Goal: Information Seeking & Learning: Check status

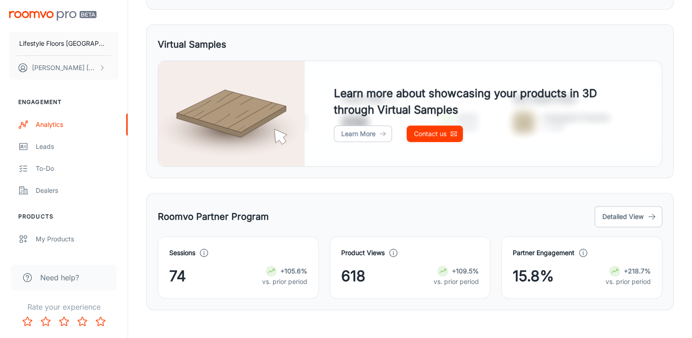
scroll to position [465, 0]
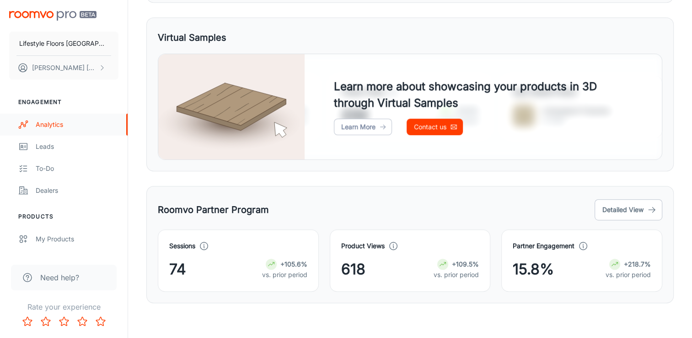
click at [82, 120] on div "Analytics" at bounding box center [77, 124] width 83 height 10
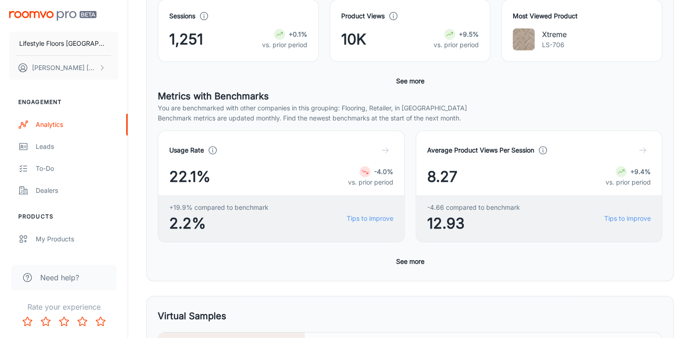
scroll to position [275, 0]
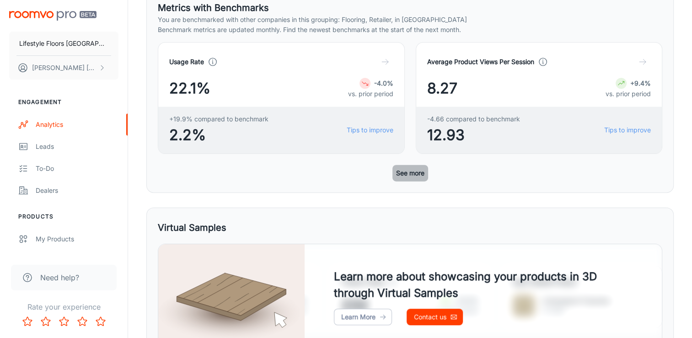
click at [408, 168] on button "See more" at bounding box center [411, 173] width 36 height 16
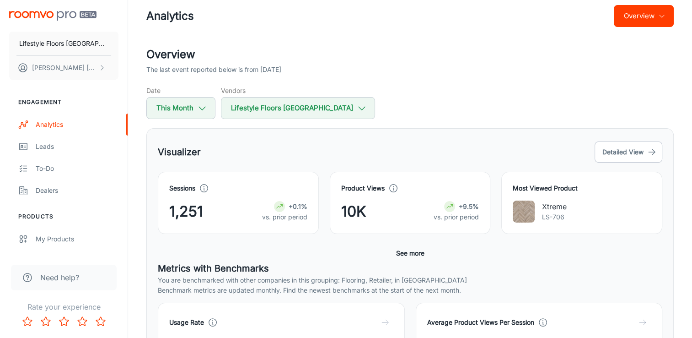
scroll to position [0, 0]
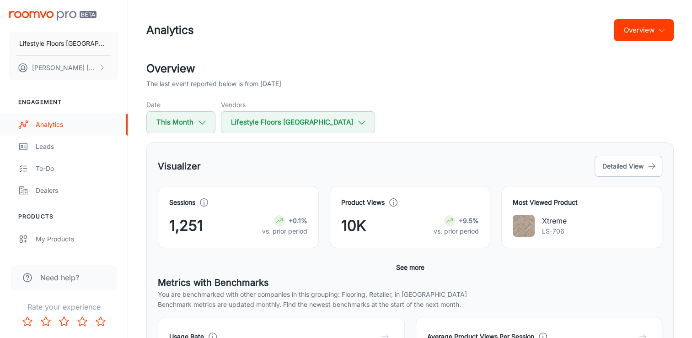
click at [60, 130] on link "Analytics" at bounding box center [64, 125] width 128 height 22
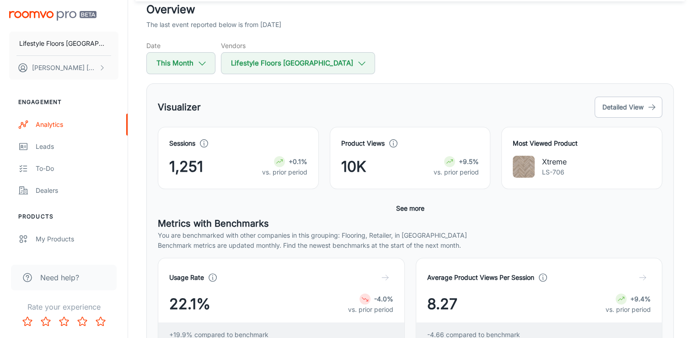
scroll to position [54, 0]
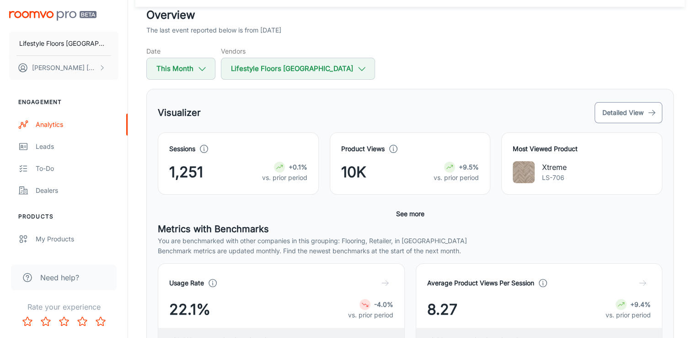
click at [617, 111] on button "Detailed View" at bounding box center [629, 112] width 68 height 21
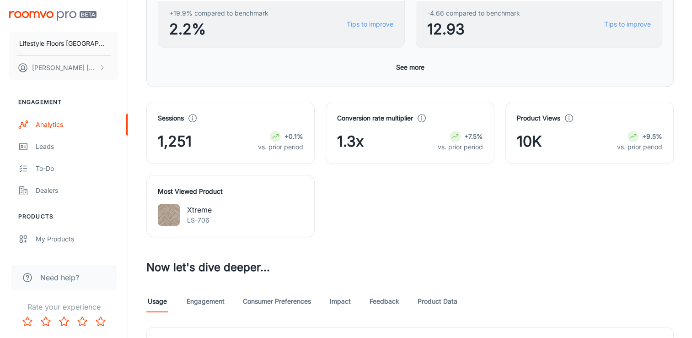
scroll to position [443, 0]
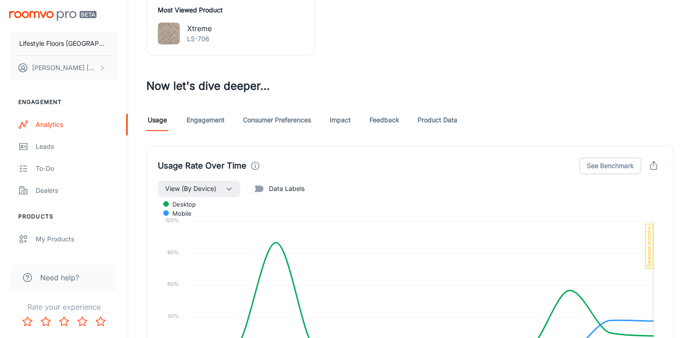
click at [210, 121] on link "Engagement" at bounding box center [206, 120] width 38 height 22
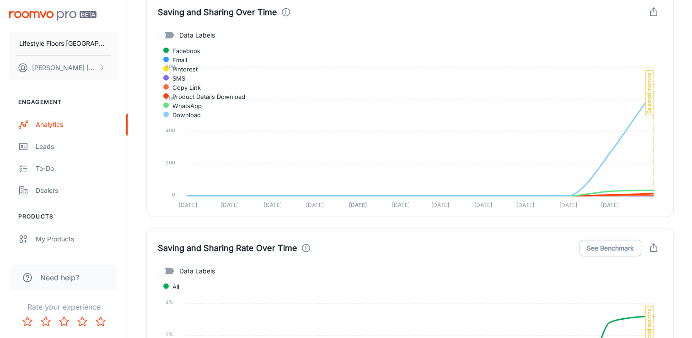
scroll to position [2243, 0]
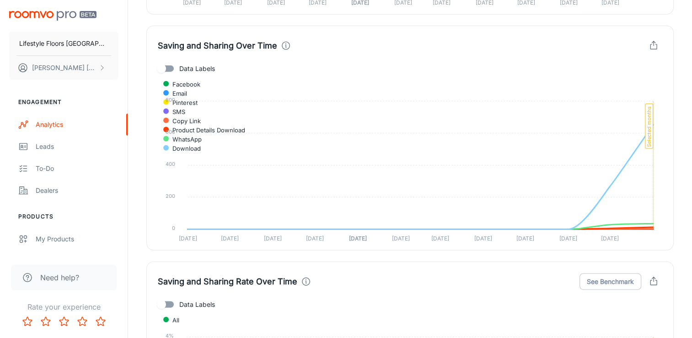
click at [171, 67] on input "Data Labels" at bounding box center [161, 68] width 52 height 17
checkbox input "true"
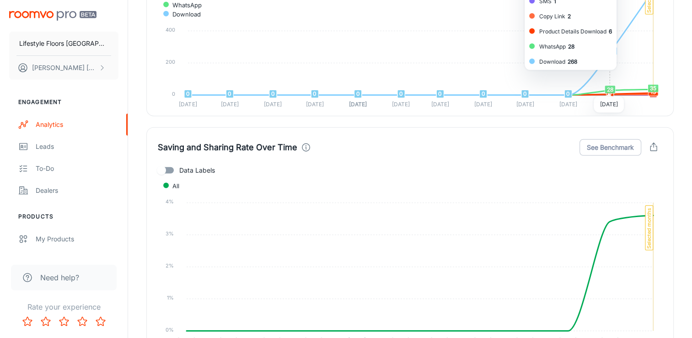
scroll to position [2380, 0]
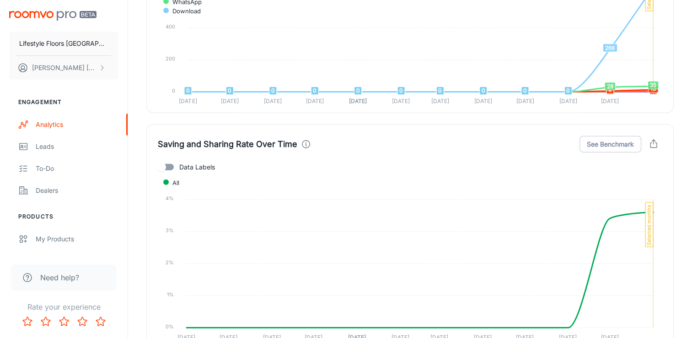
click at [168, 165] on input "Data Labels" at bounding box center [161, 166] width 52 height 17
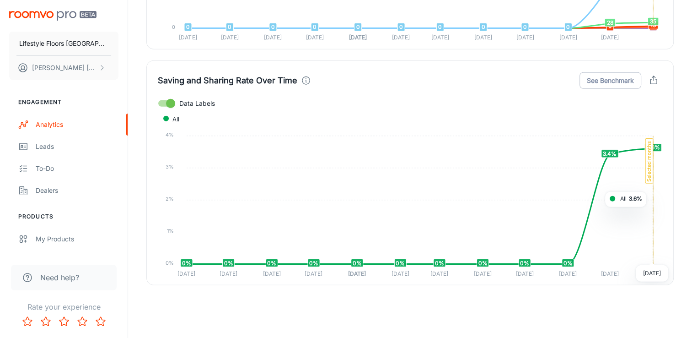
scroll to position [2447, 0]
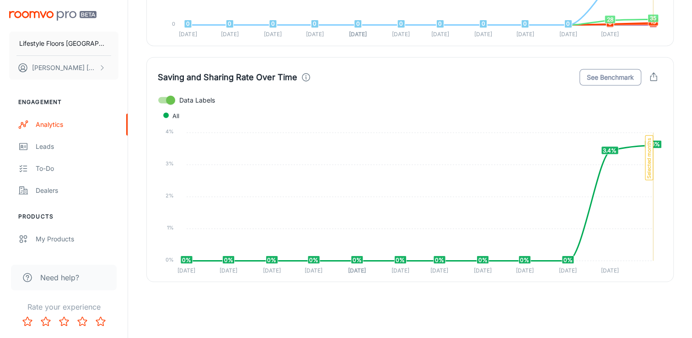
click at [613, 71] on button "See Benchmark" at bounding box center [611, 77] width 62 height 16
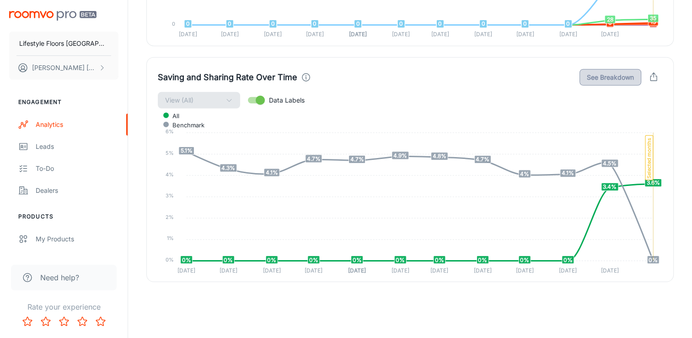
click at [600, 76] on button "See Breakdown" at bounding box center [611, 77] width 62 height 16
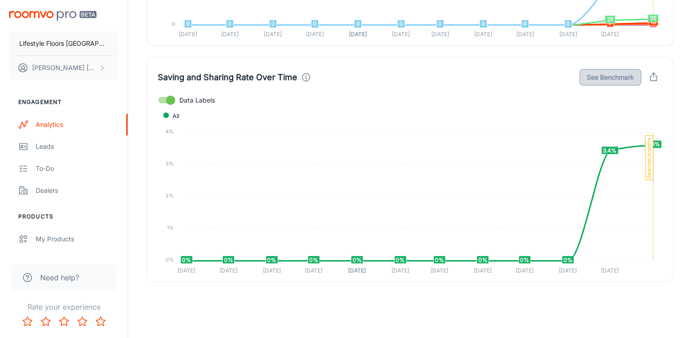
click at [612, 71] on button "See Benchmark" at bounding box center [611, 77] width 62 height 16
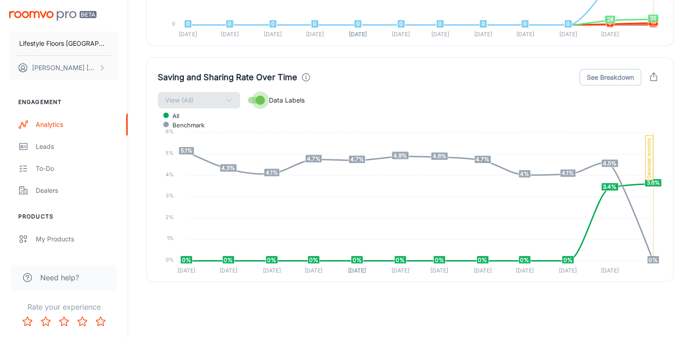
click at [264, 99] on input "Data Labels" at bounding box center [260, 100] width 52 height 17
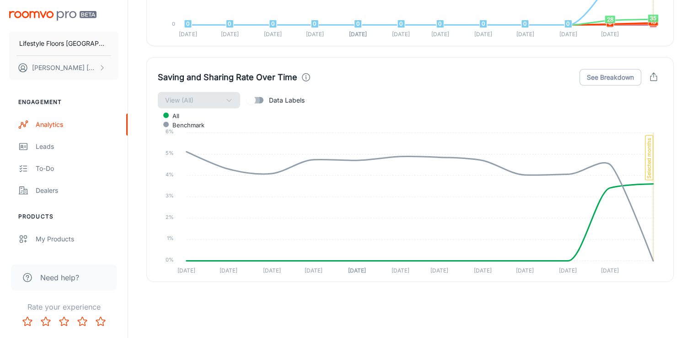
click at [264, 100] on input "Data Labels" at bounding box center [251, 100] width 52 height 17
checkbox input "true"
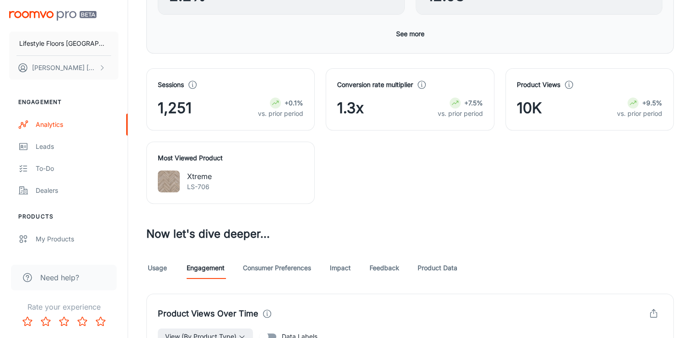
scroll to position [412, 0]
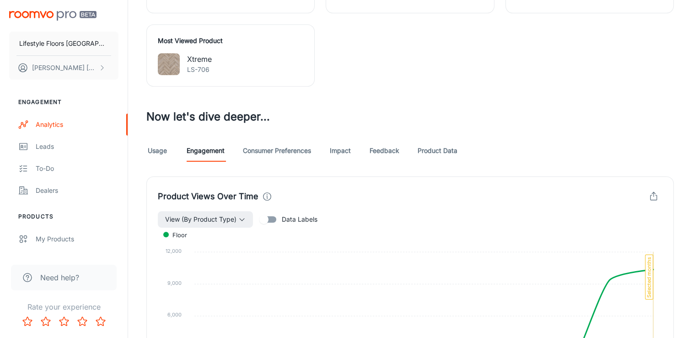
click at [303, 157] on link "Consumer Preferences" at bounding box center [277, 151] width 68 height 22
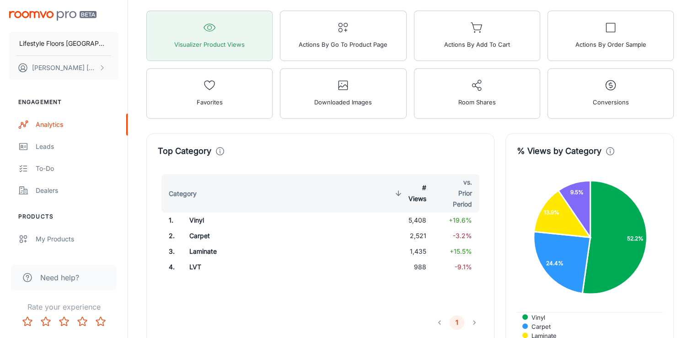
scroll to position [503, 0]
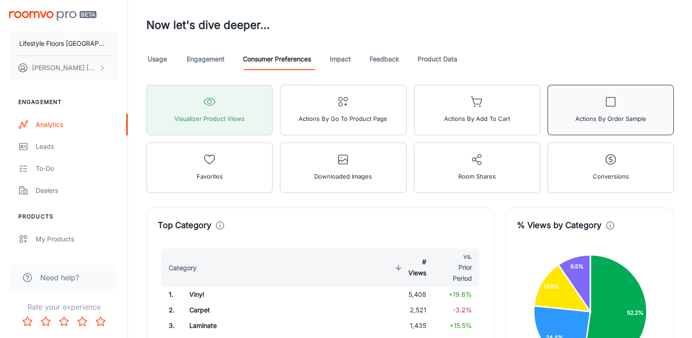
click at [568, 107] on button "Actions by Order Sample" at bounding box center [611, 110] width 126 height 50
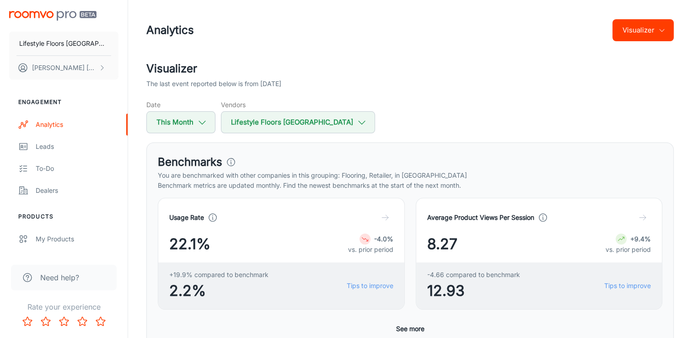
scroll to position [419, 0]
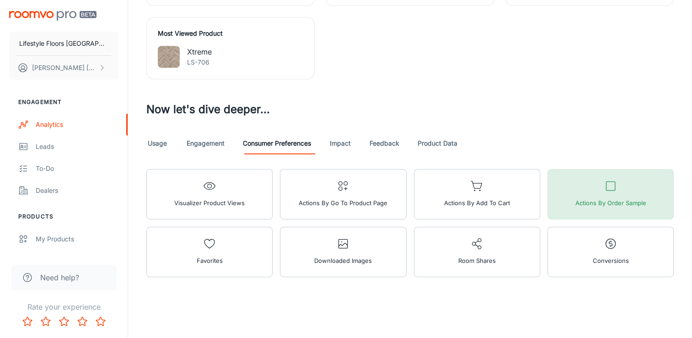
click at [577, 200] on span "Actions by Order Sample" at bounding box center [610, 203] width 71 height 12
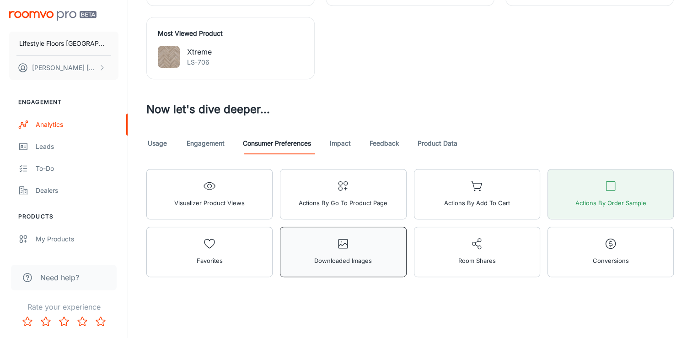
click at [378, 252] on button "Downloaded Images" at bounding box center [343, 252] width 126 height 50
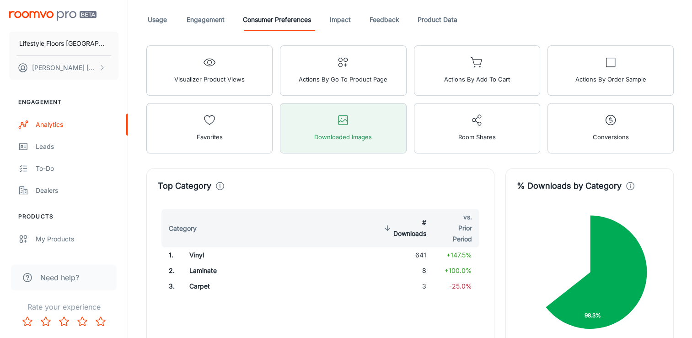
scroll to position [602, 0]
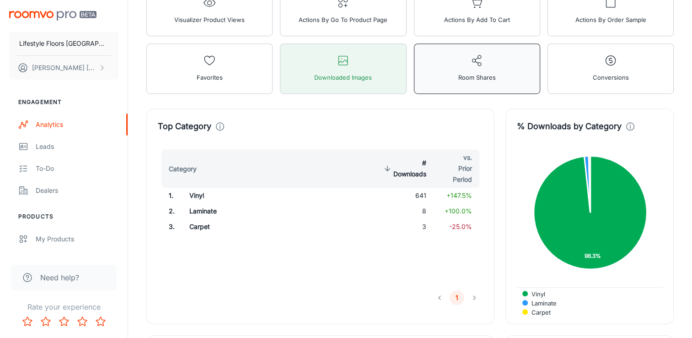
click at [460, 74] on span "Room Shares" at bounding box center [478, 77] width 38 height 12
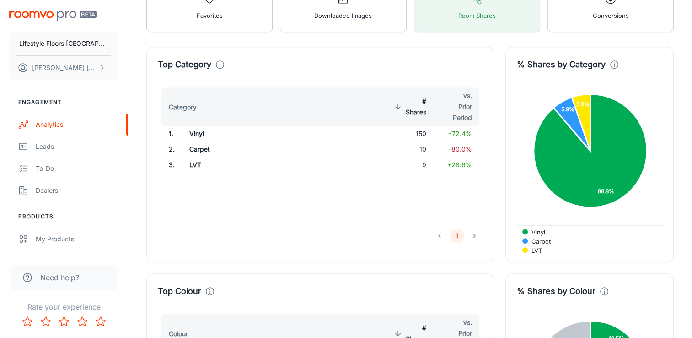
scroll to position [831, 0]
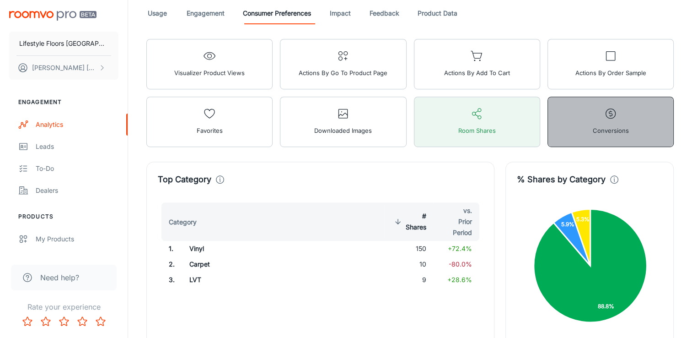
click at [606, 126] on span "Conversions" at bounding box center [611, 130] width 36 height 12
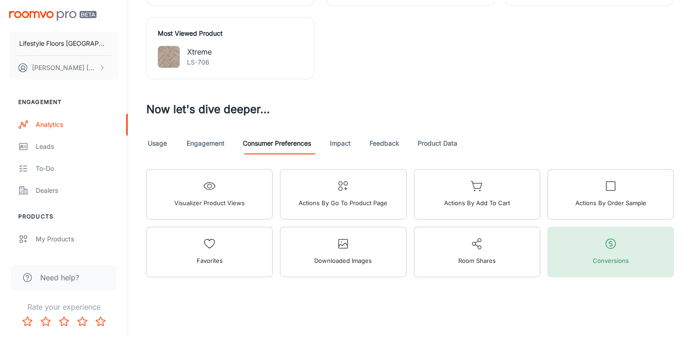
click at [572, 256] on button "Conversions" at bounding box center [611, 252] width 126 height 50
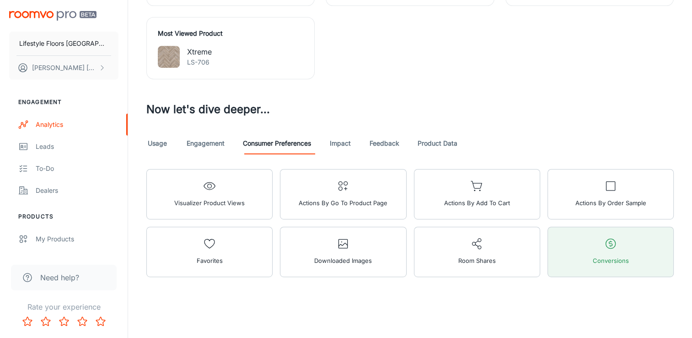
click at [351, 148] on link "Impact" at bounding box center [341, 143] width 22 height 22
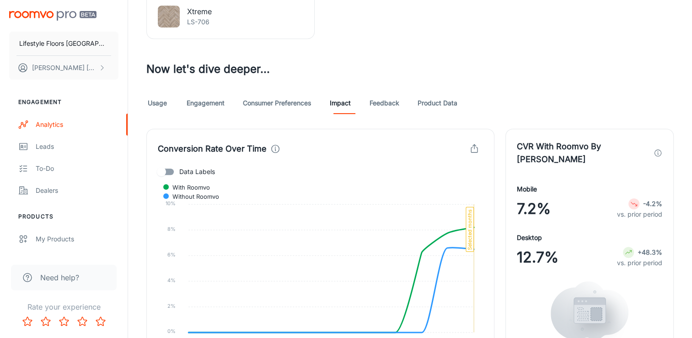
scroll to position [503, 0]
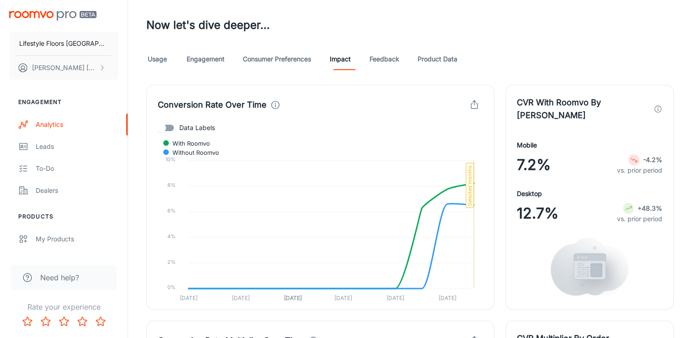
click at [175, 128] on input "Data Labels" at bounding box center [161, 127] width 52 height 17
checkbox input "true"
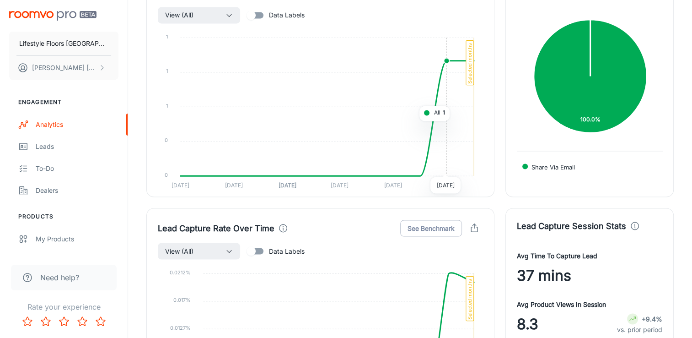
scroll to position [1718, 0]
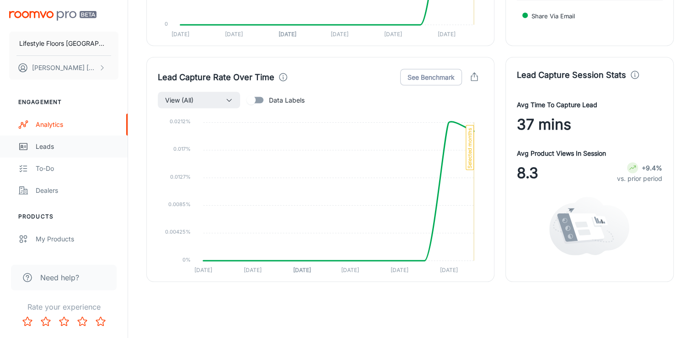
click at [69, 152] on link "Leads" at bounding box center [64, 146] width 128 height 22
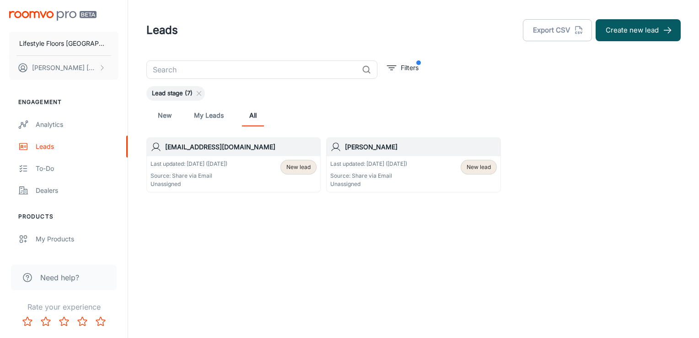
click at [358, 171] on div "Last updated: [DATE] ([DATE]) Source: Share via Email Unassigned" at bounding box center [368, 174] width 77 height 28
click at [217, 176] on p "Source: Share via Email" at bounding box center [189, 176] width 77 height 8
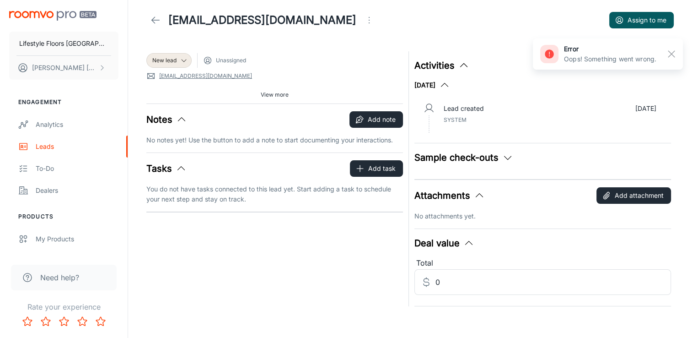
scroll to position [15, 0]
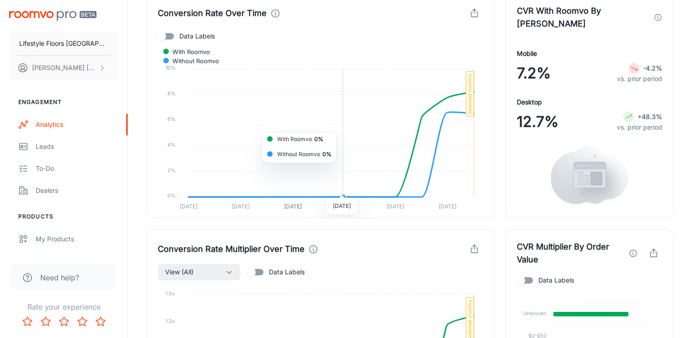
scroll to position [412, 0]
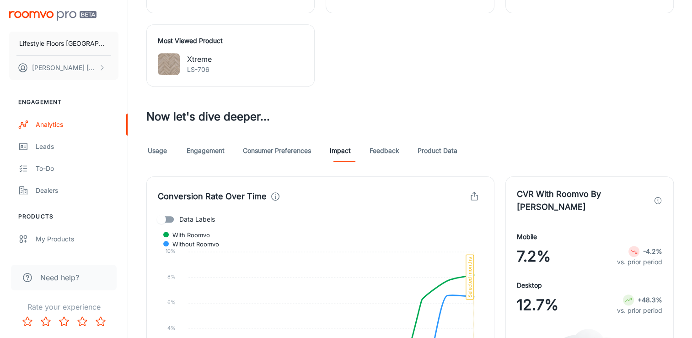
click at [394, 152] on link "Feedback" at bounding box center [385, 151] width 30 height 22
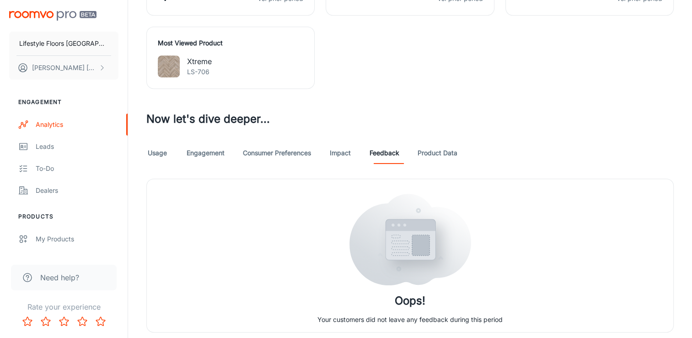
scroll to position [394, 0]
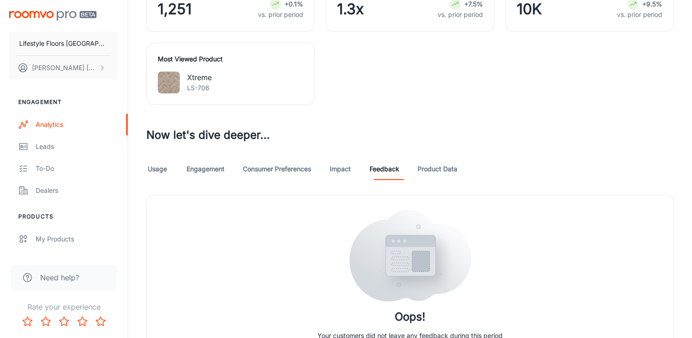
click at [437, 134] on h3 "Now let's dive deeper..." at bounding box center [410, 135] width 528 height 16
click at [440, 163] on link "Product Data" at bounding box center [438, 169] width 40 height 22
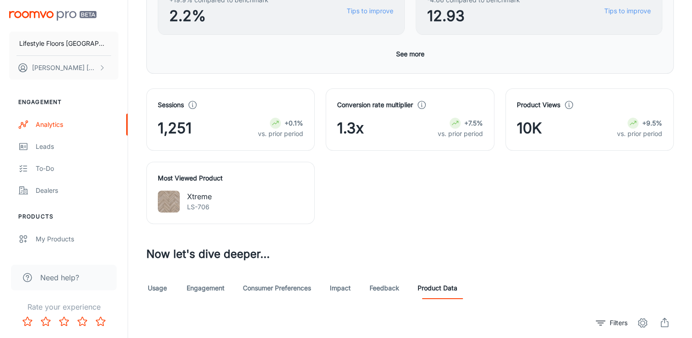
scroll to position [458, 0]
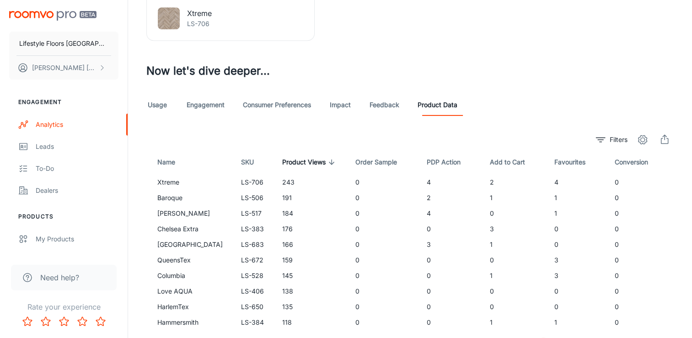
click at [155, 108] on link "Usage" at bounding box center [157, 105] width 22 height 22
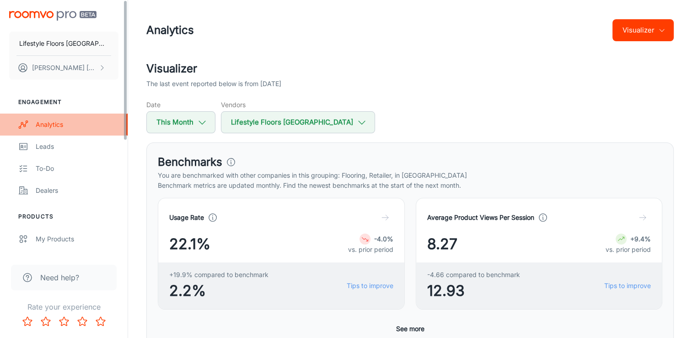
click at [56, 127] on div "Analytics" at bounding box center [77, 124] width 83 height 10
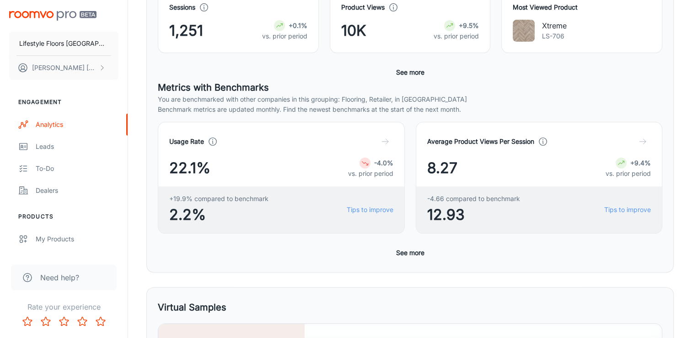
scroll to position [7, 0]
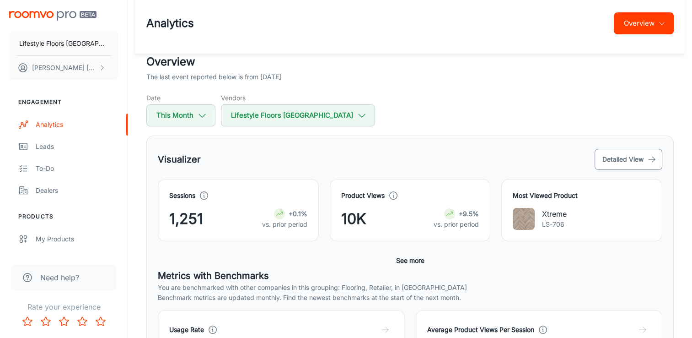
click at [616, 164] on button "Detailed View" at bounding box center [629, 159] width 68 height 21
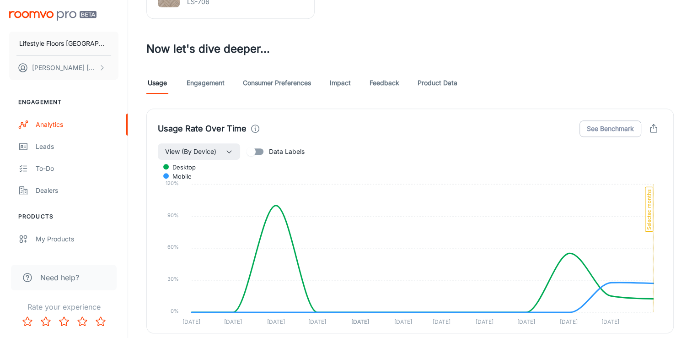
scroll to position [549, 0]
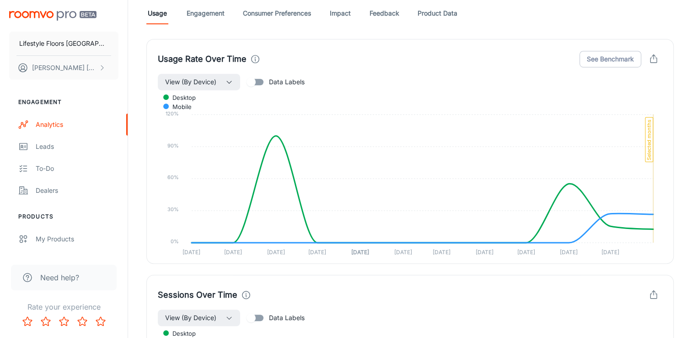
click at [189, 14] on link "Engagement" at bounding box center [206, 13] width 38 height 22
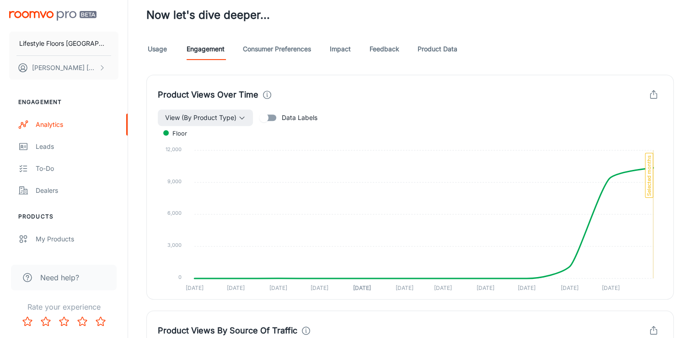
scroll to position [549, 0]
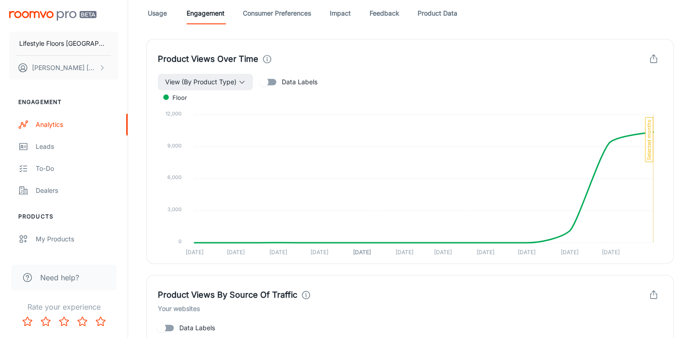
click at [280, 80] on input "Data Labels" at bounding box center [264, 81] width 52 height 17
checkbox input "true"
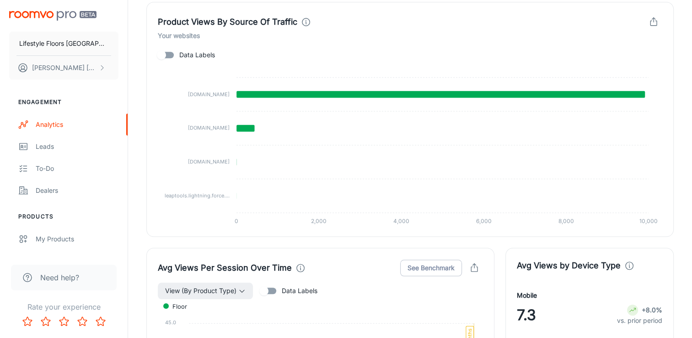
scroll to position [824, 0]
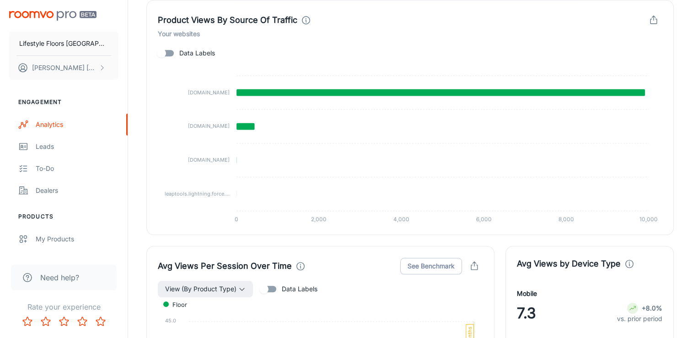
click at [168, 59] on input "Data Labels" at bounding box center [161, 52] width 52 height 17
checkbox input "true"
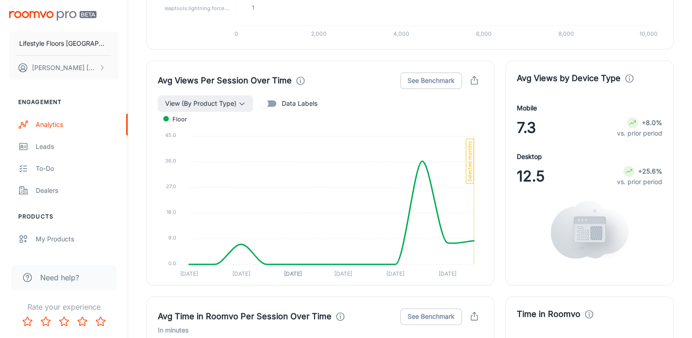
scroll to position [1053, 0]
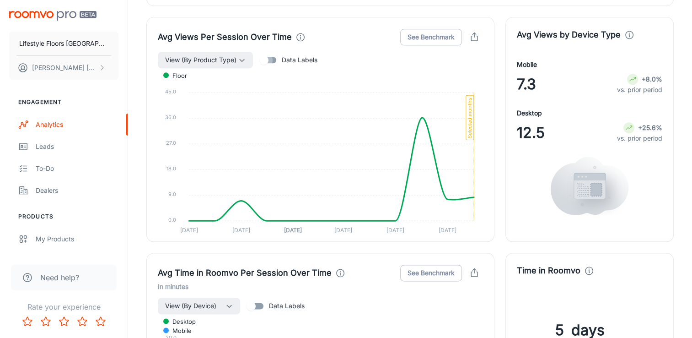
click at [265, 56] on input "Data Labels" at bounding box center [264, 59] width 52 height 17
checkbox input "true"
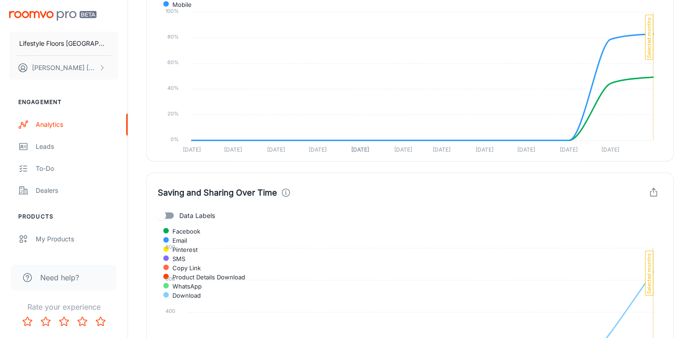
scroll to position [2151, 0]
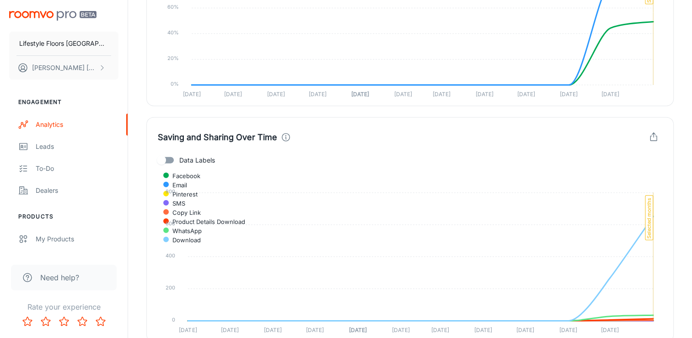
click at [173, 157] on input "Data Labels" at bounding box center [161, 159] width 52 height 17
checkbox input "true"
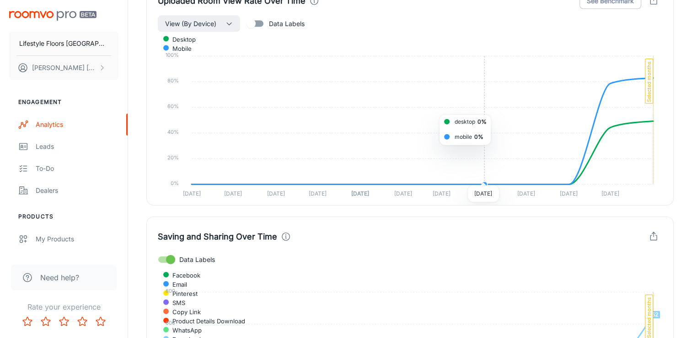
scroll to position [1922, 0]
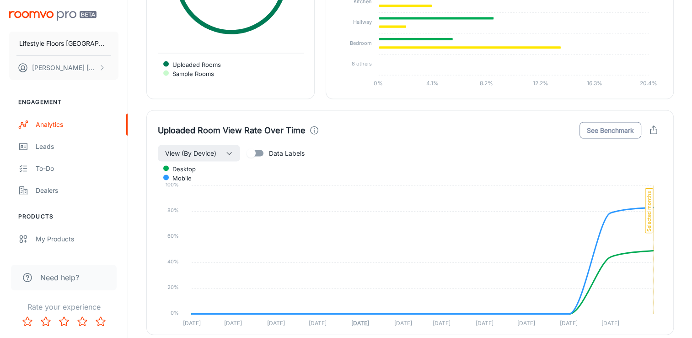
click at [628, 133] on button "See Benchmark" at bounding box center [611, 130] width 62 height 16
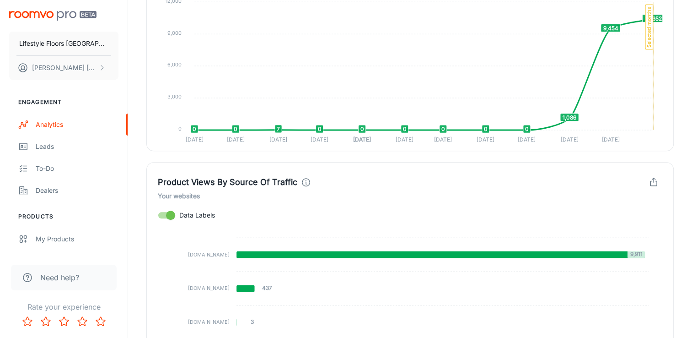
scroll to position [387, 0]
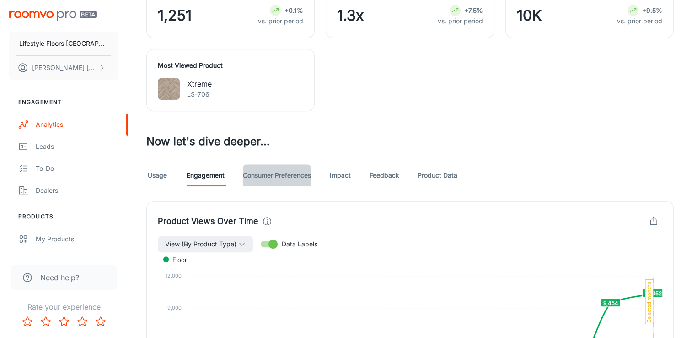
click at [289, 173] on link "Consumer Preferences" at bounding box center [277, 175] width 68 height 22
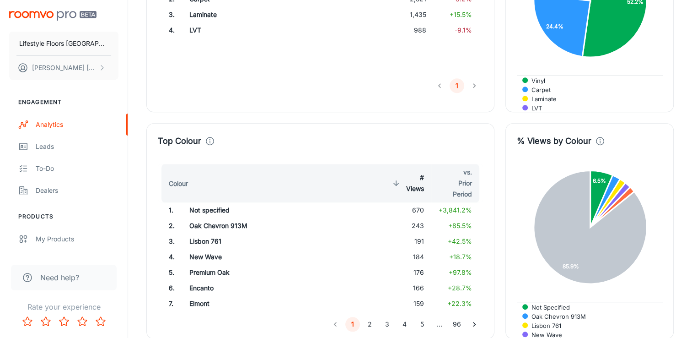
scroll to position [870, 0]
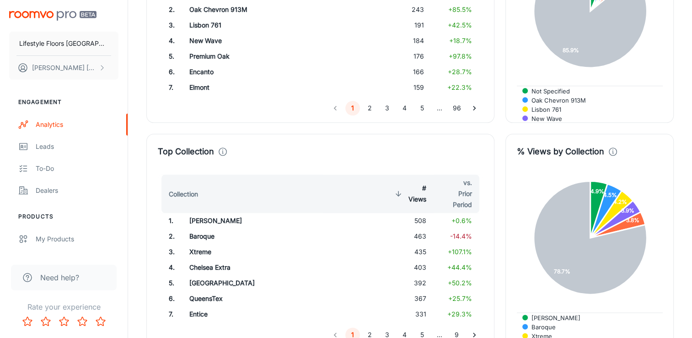
scroll to position [1098, 0]
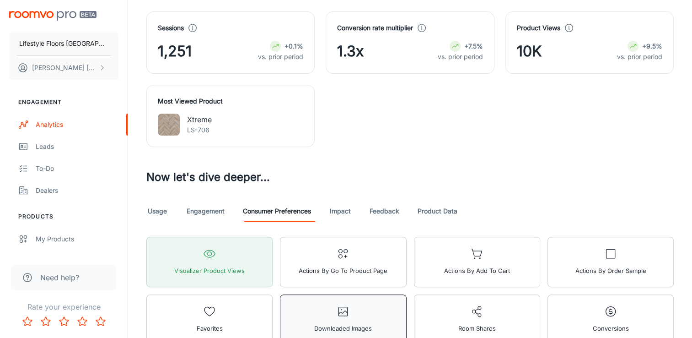
scroll to position [412, 0]
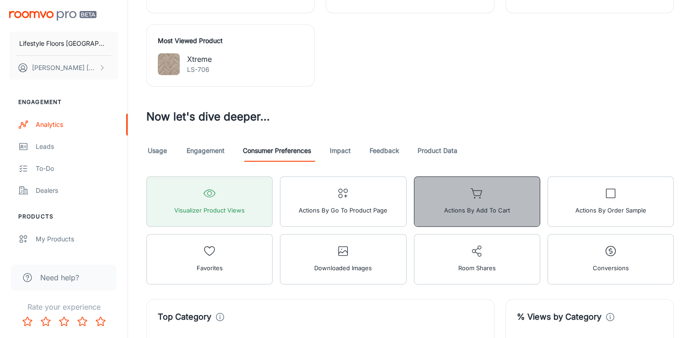
click at [476, 209] on span "Actions by Add to Cart" at bounding box center [477, 210] width 66 height 12
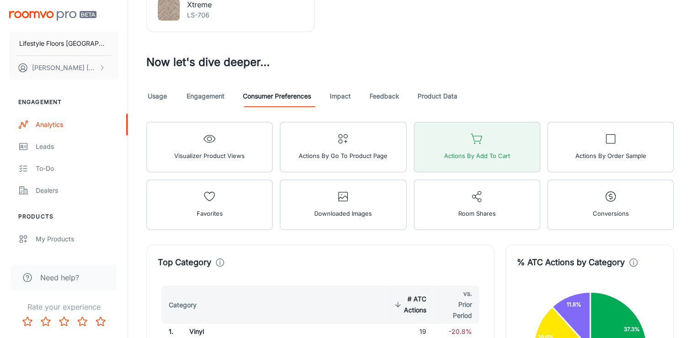
scroll to position [549, 0]
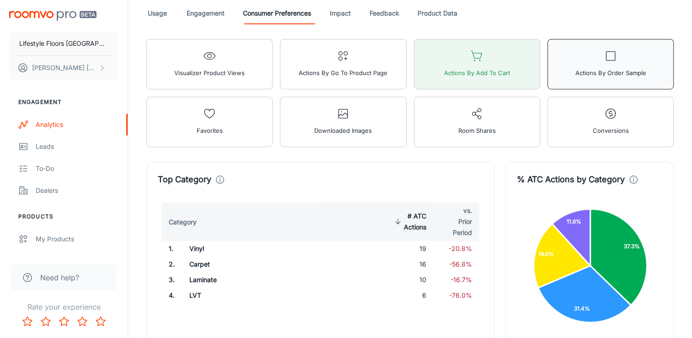
click at [617, 48] on button "Actions by Order Sample" at bounding box center [611, 64] width 126 height 50
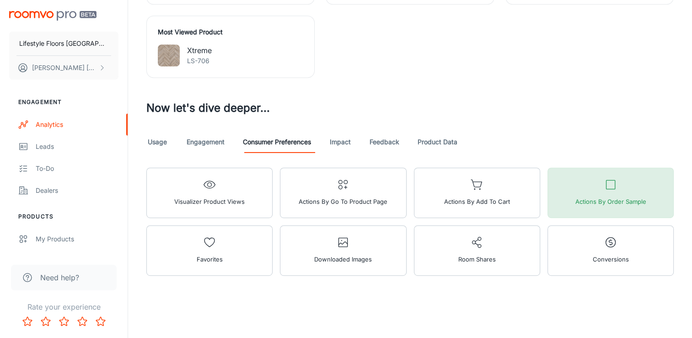
scroll to position [419, 0]
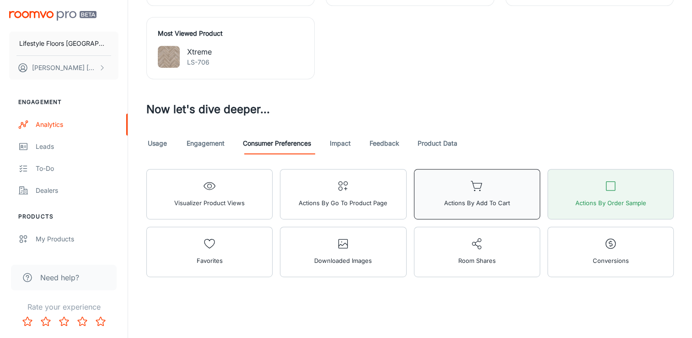
click at [519, 206] on button "Actions by Add to Cart" at bounding box center [477, 194] width 126 height 50
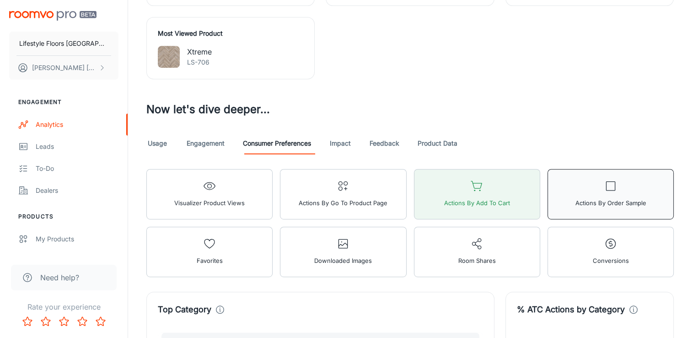
click at [582, 202] on span "Actions by Order Sample" at bounding box center [610, 203] width 71 height 12
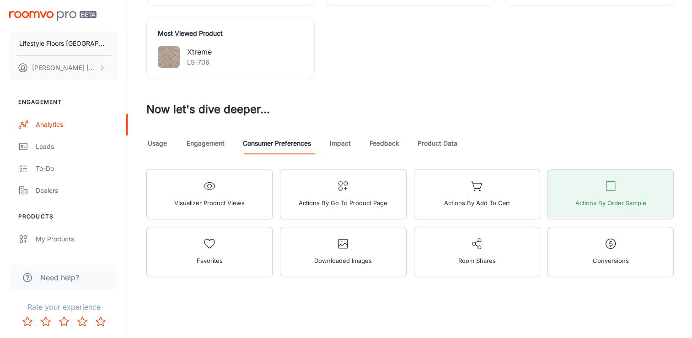
click at [342, 139] on link "Impact" at bounding box center [341, 143] width 22 height 22
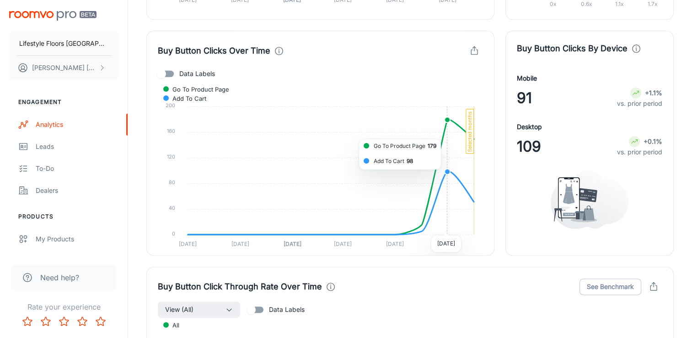
scroll to position [1053, 0]
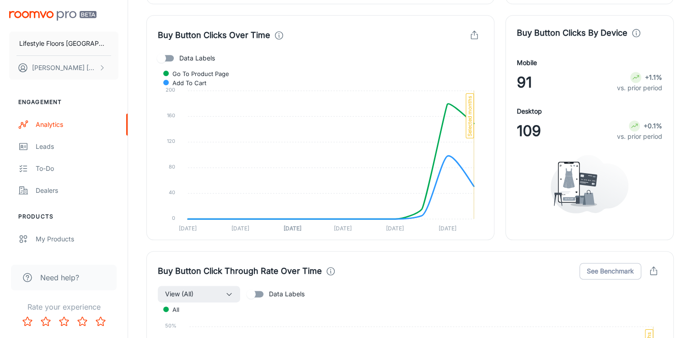
click at [162, 56] on input "Data Labels" at bounding box center [161, 57] width 52 height 17
checkbox input "true"
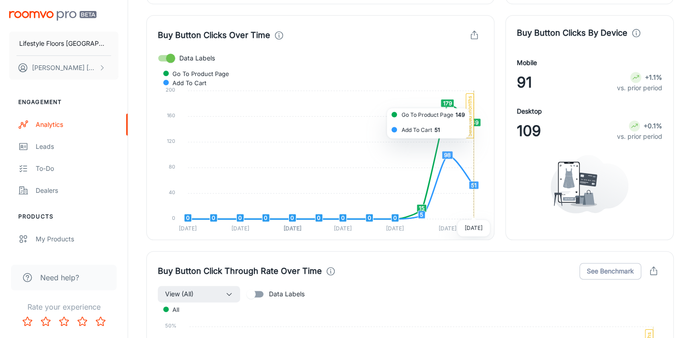
click at [470, 107] on rect at bounding box center [470, 115] width 8 height 44
drag, startPoint x: 470, startPoint y: 107, endPoint x: 450, endPoint y: 108, distance: 20.2
click at [450, 108] on icon "Go To Product Page Add To Cart 200 200 160 160 120 120 80 80 40 40 0 0 0 0 0 0 …" at bounding box center [320, 150] width 325 height 167
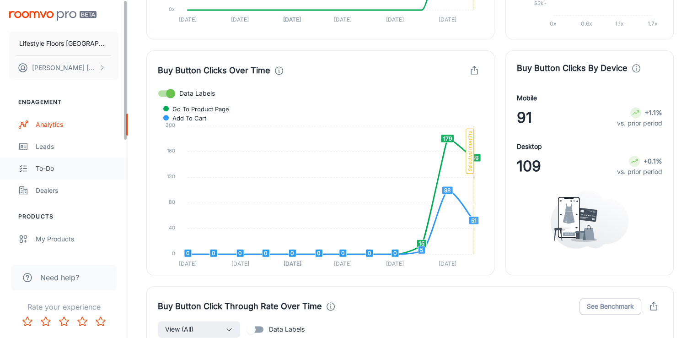
scroll to position [961, 0]
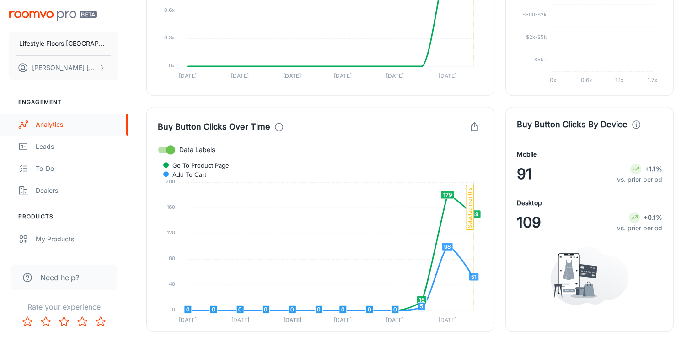
click at [52, 128] on div "Analytics" at bounding box center [77, 124] width 83 height 10
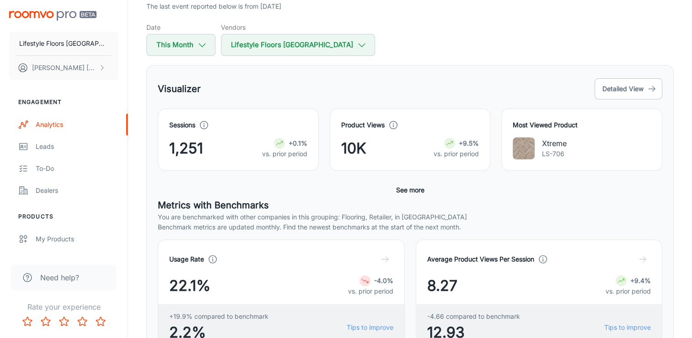
scroll to position [92, 0]
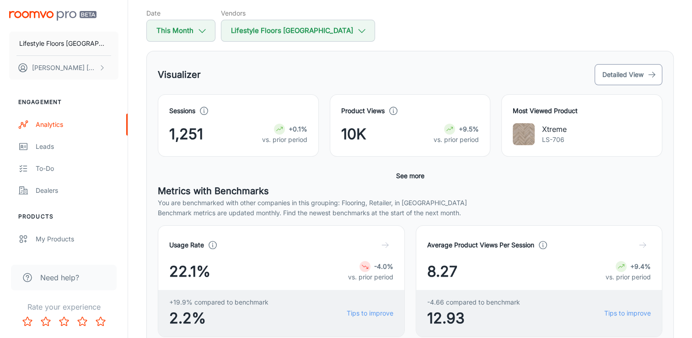
click at [644, 70] on button "Detailed View" at bounding box center [629, 74] width 68 height 21
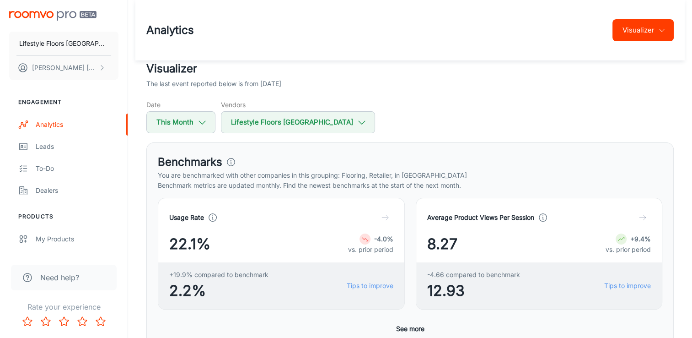
scroll to position [137, 0]
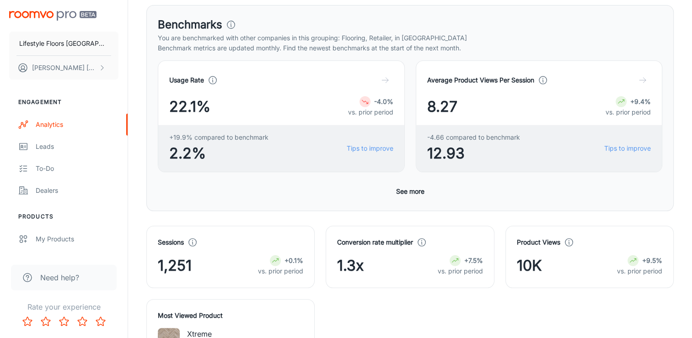
click at [394, 191] on button "See more" at bounding box center [411, 191] width 36 height 16
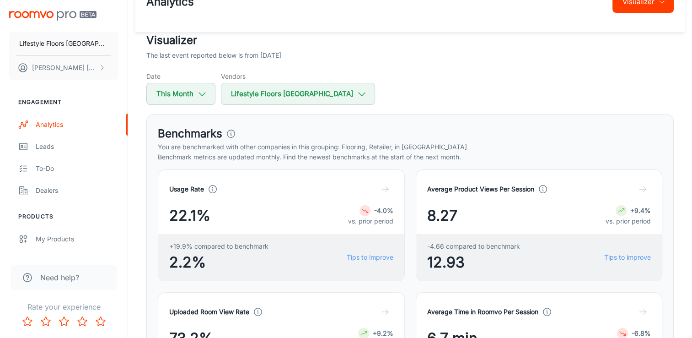
scroll to position [0, 0]
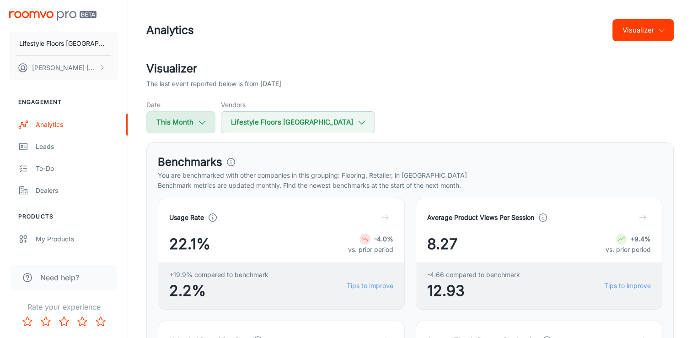
click at [211, 129] on button "This Month" at bounding box center [180, 122] width 69 height 22
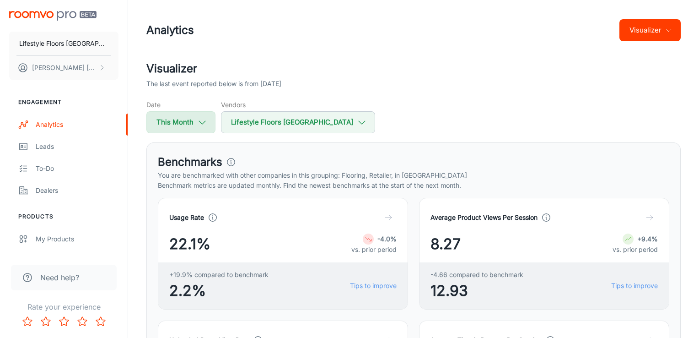
select select "7"
select select "2025"
select select "7"
select select "2025"
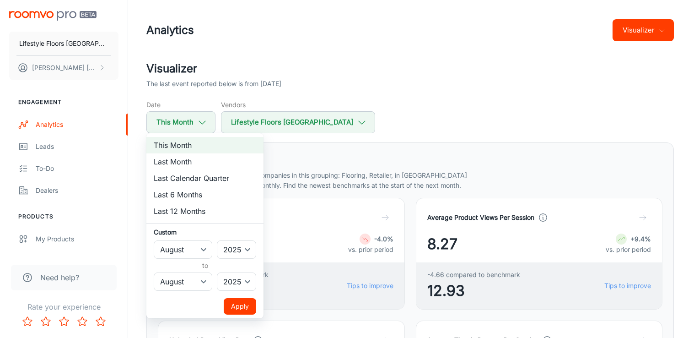
click at [187, 160] on li "Last Month" at bounding box center [204, 161] width 117 height 16
select select "6"
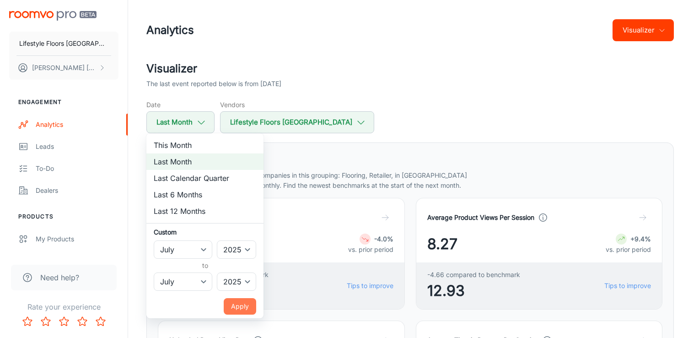
click at [241, 312] on button "Apply" at bounding box center [240, 306] width 32 height 16
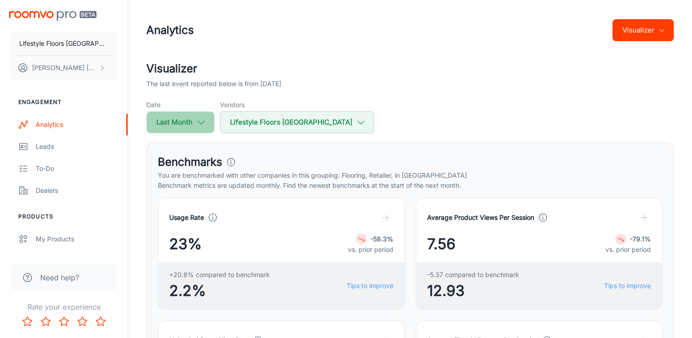
click at [198, 117] on icon "button" at bounding box center [201, 122] width 10 height 10
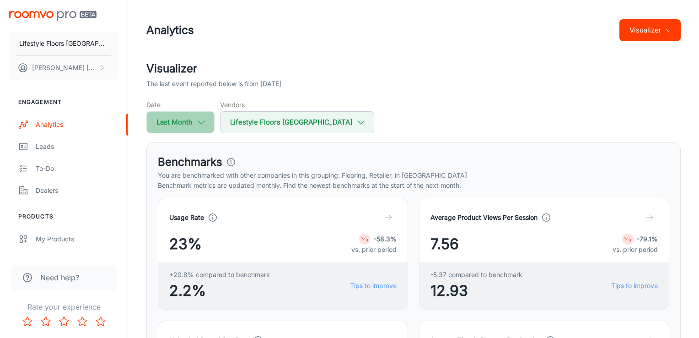
select select "6"
select select "2025"
select select "6"
select select "2025"
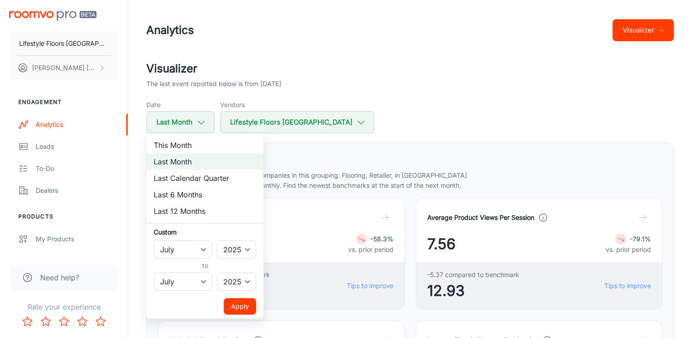
click at [183, 153] on ul "This Month Last Month Last Calendar Quarter Last 6 Months Last 12 Months Custom…" at bounding box center [204, 225] width 117 height 185
click at [248, 309] on button "Apply" at bounding box center [240, 306] width 32 height 16
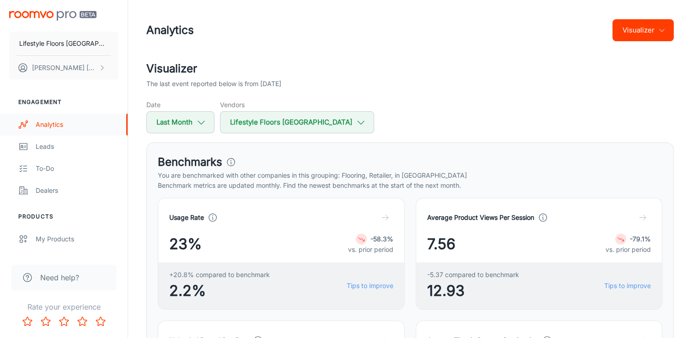
click at [87, 118] on link "Analytics" at bounding box center [64, 125] width 128 height 22
